Goal: Transaction & Acquisition: Obtain resource

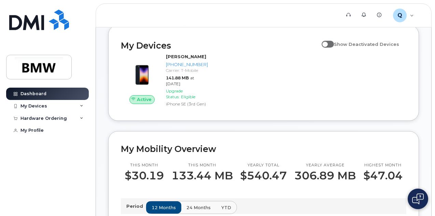
scroll to position [79, 0]
click at [79, 104] on div "My Devices" at bounding box center [47, 106] width 83 height 12
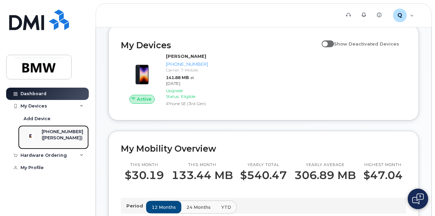
click at [53, 130] on div "[PHONE_NUMBER]" at bounding box center [63, 132] width 42 height 6
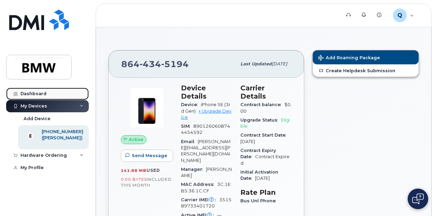
click at [54, 90] on link "Dashboard" at bounding box center [47, 94] width 83 height 12
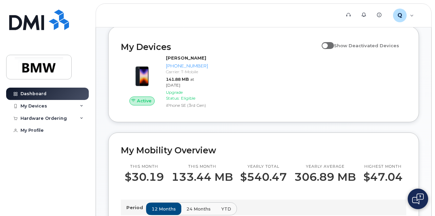
scroll to position [78, 0]
click at [80, 106] on icon at bounding box center [81, 105] width 3 height 3
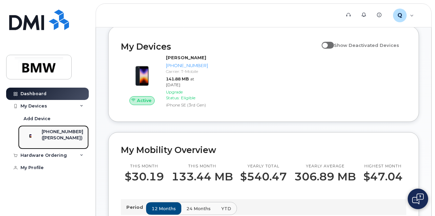
click at [58, 139] on div "([PERSON_NAME])" at bounding box center [63, 138] width 42 height 6
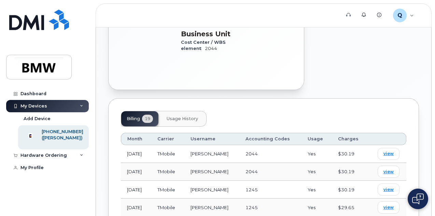
scroll to position [278, 0]
click at [77, 161] on div "Hardware Ordering" at bounding box center [47, 155] width 83 height 12
click at [47, 158] on div "Hardware Ordering" at bounding box center [44, 154] width 46 height 5
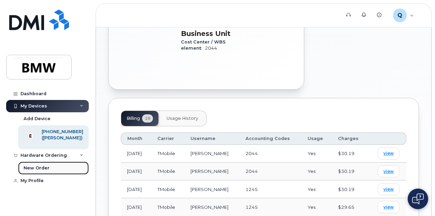
click at [38, 171] on div "New Order" at bounding box center [37, 168] width 26 height 6
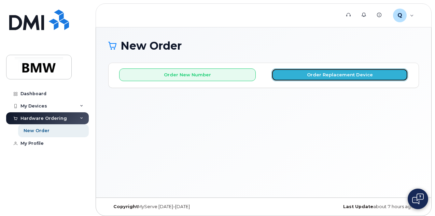
click at [331, 72] on button "Order Replacement Device" at bounding box center [340, 74] width 137 height 13
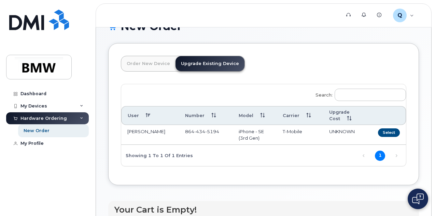
scroll to position [25, 0]
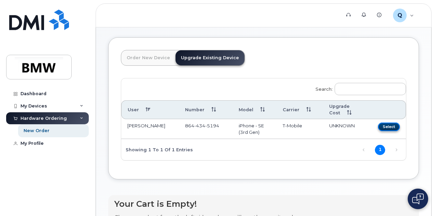
click at [378, 124] on button "Select" at bounding box center [389, 126] width 22 height 9
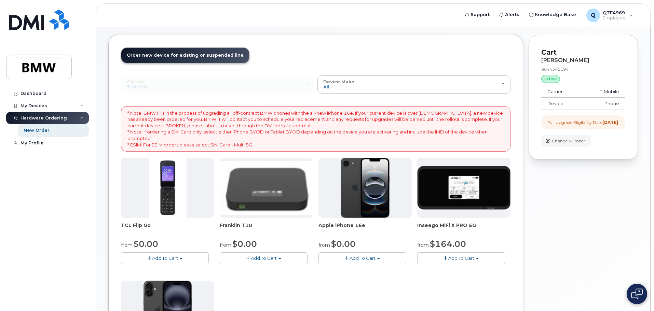
scroll to position [0, 0]
